Goal: Task Accomplishment & Management: Use online tool/utility

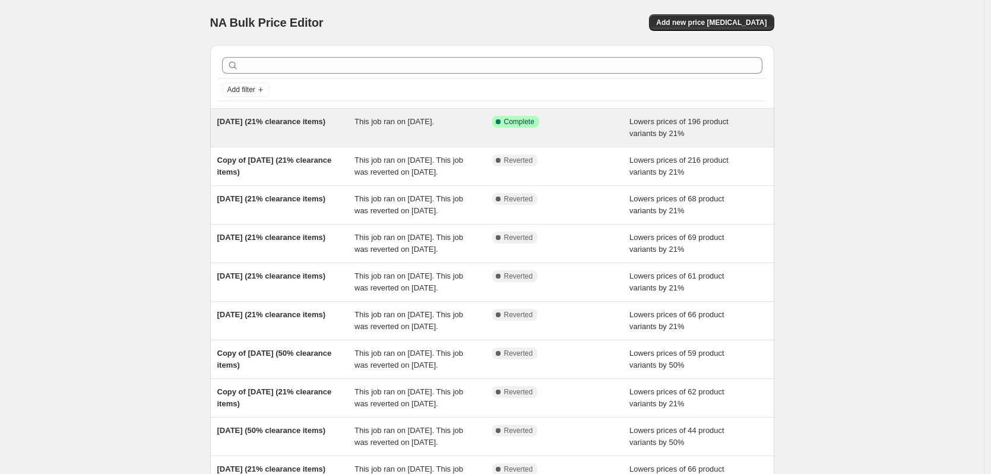
click at [308, 120] on span "8/13/2025 (21% clearance items)" at bounding box center [271, 121] width 109 height 9
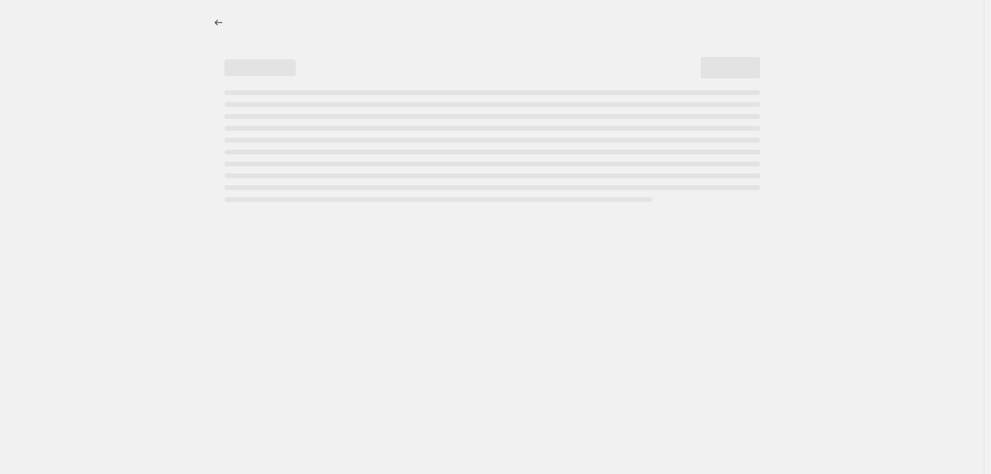
select select "percentage"
select select "collection"
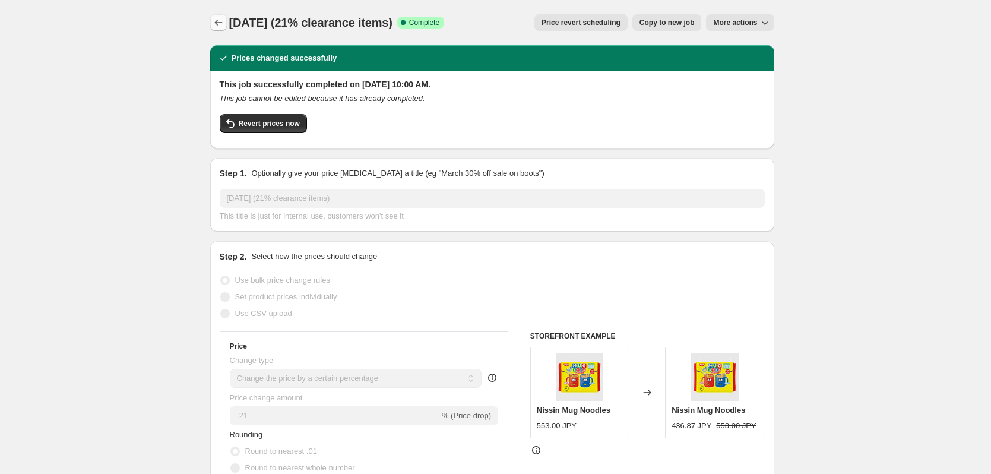
click at [216, 20] on icon "Price change jobs" at bounding box center [219, 23] width 12 height 12
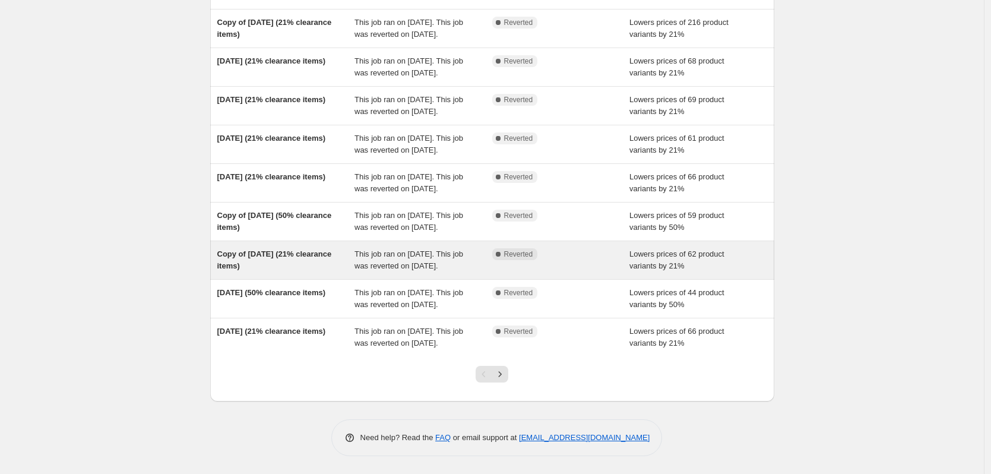
scroll to position [245, 0]
